Goal: Book appointment/travel/reservation

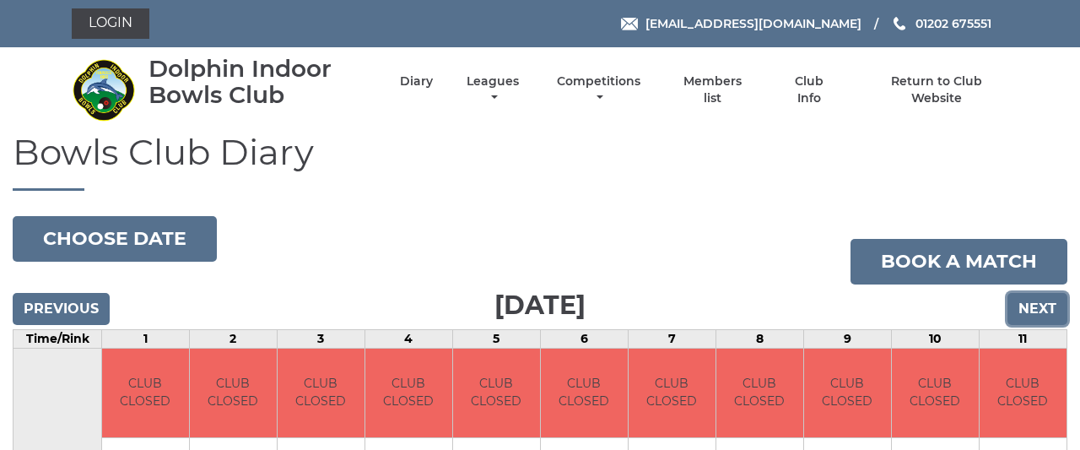
click at [1027, 306] on input "Next" at bounding box center [1037, 309] width 60 height 32
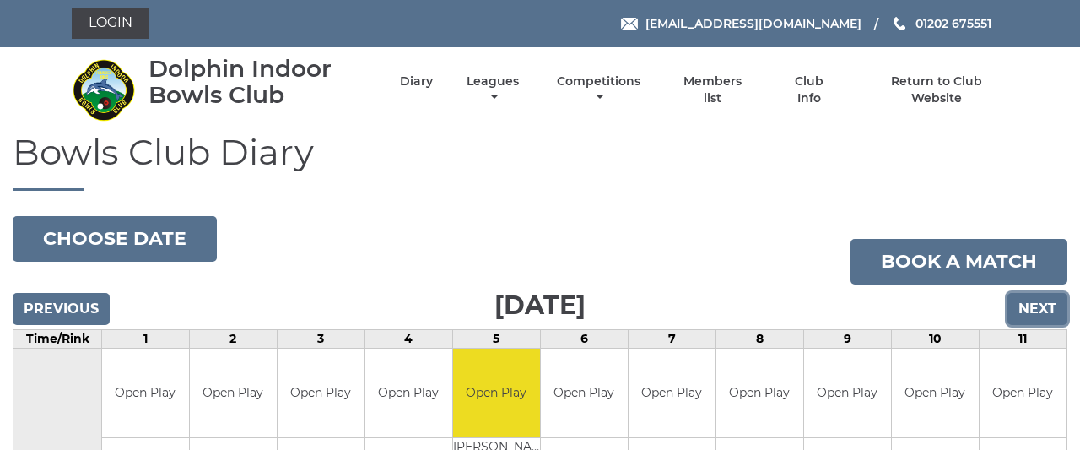
click at [1033, 301] on input "Next" at bounding box center [1037, 309] width 60 height 32
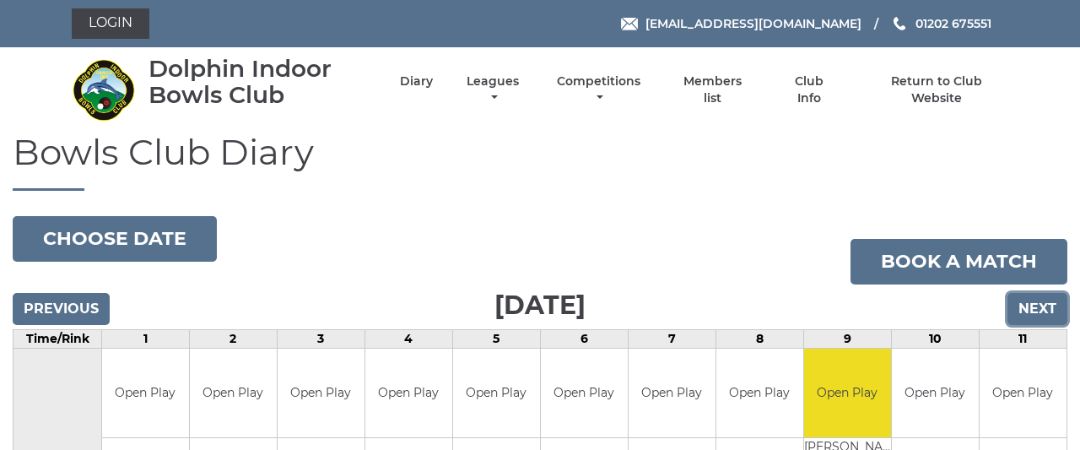
click at [1032, 308] on input "Next" at bounding box center [1037, 309] width 60 height 32
click at [1028, 298] on input "Next" at bounding box center [1037, 309] width 60 height 32
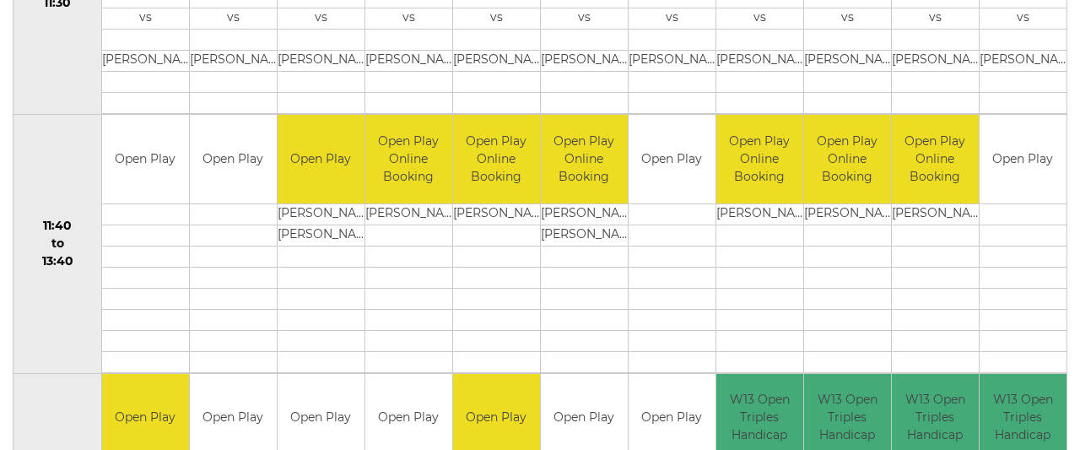
scroll to position [841, 0]
